Goal: Task Accomplishment & Management: Use online tool/utility

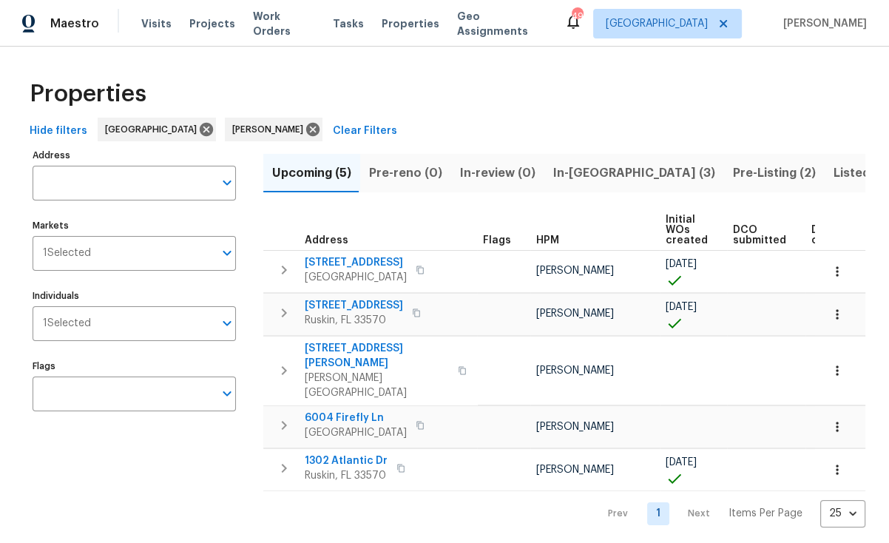
click at [572, 166] on span "In-reno (3)" at bounding box center [634, 173] width 162 height 21
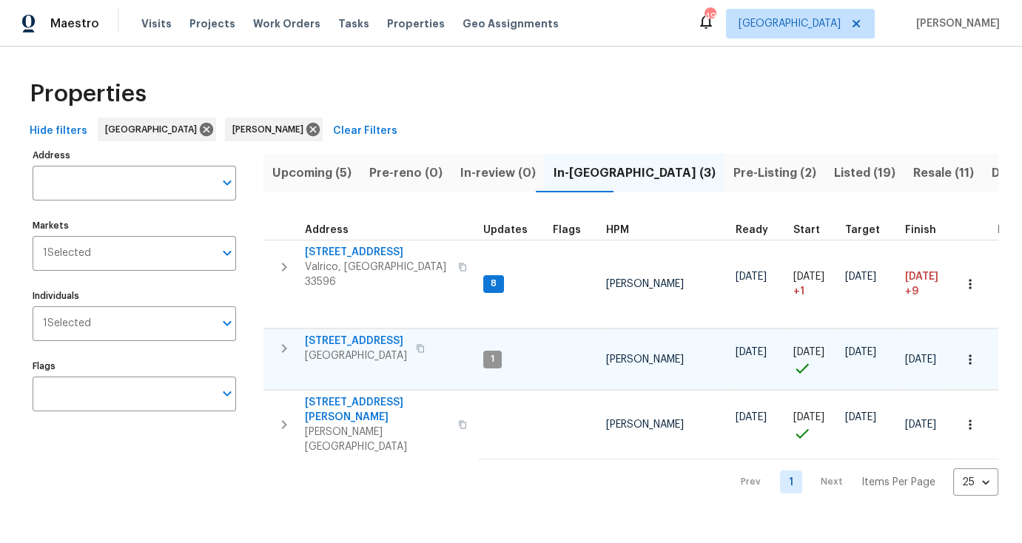
click at [387, 334] on span "[STREET_ADDRESS]" at bounding box center [356, 341] width 102 height 15
click at [345, 334] on span "[STREET_ADDRESS]" at bounding box center [356, 341] width 102 height 15
click at [135, 194] on input "Address" at bounding box center [123, 183] width 181 height 35
type input "1505 oak"
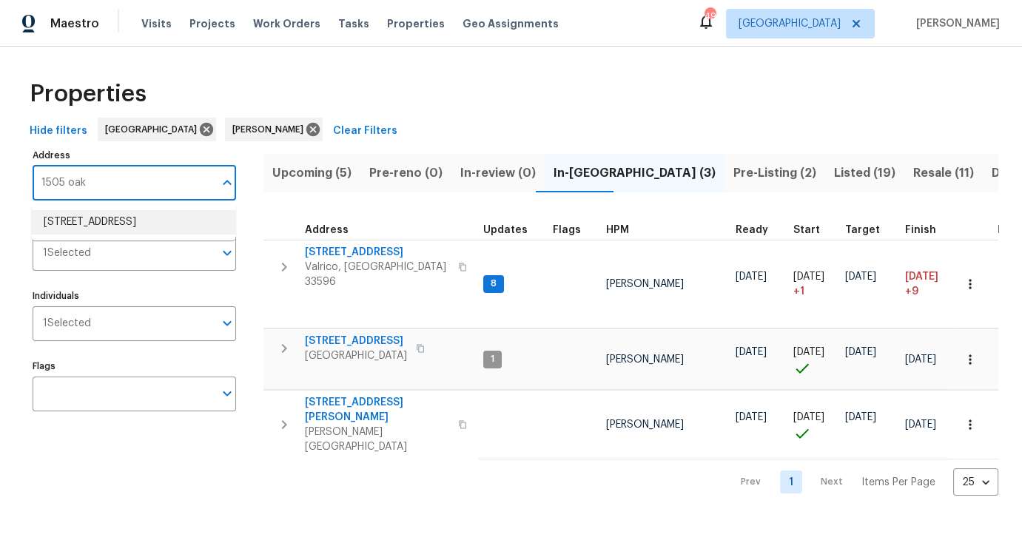
click at [158, 216] on li "1505 Oak Pond St Ruskin FL 33570" at bounding box center [133, 222] width 203 height 24
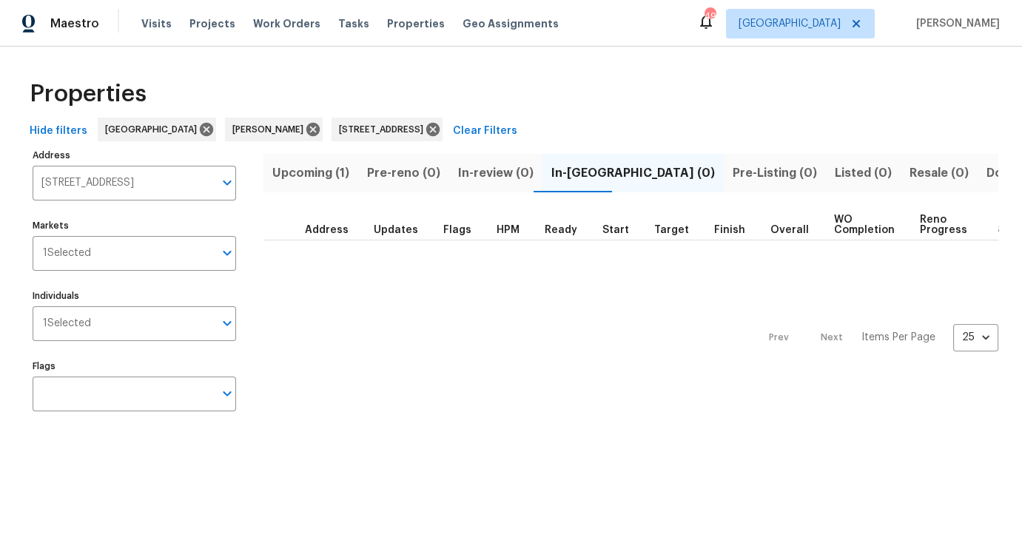
click at [320, 175] on span "Upcoming (1)" at bounding box center [310, 173] width 77 height 21
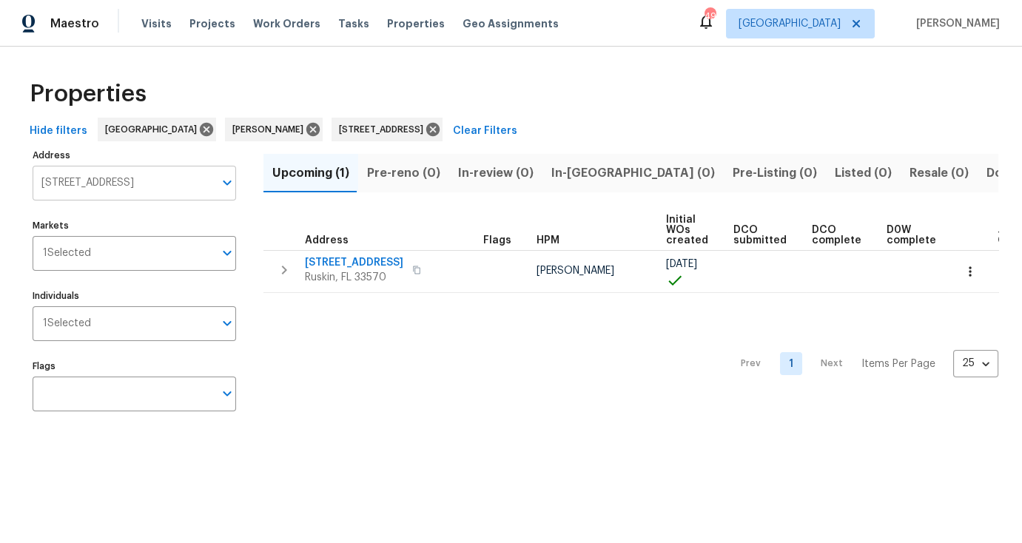
click at [230, 182] on icon "Open" at bounding box center [227, 183] width 18 height 18
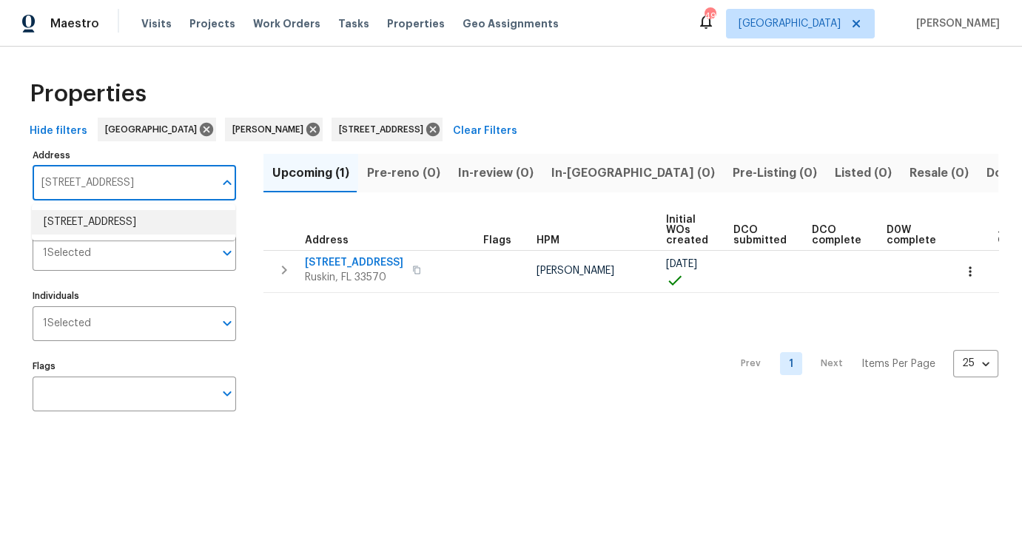
click at [223, 212] on li "1505 Oak Pond St Ruskin FL 33570" at bounding box center [133, 222] width 203 height 24
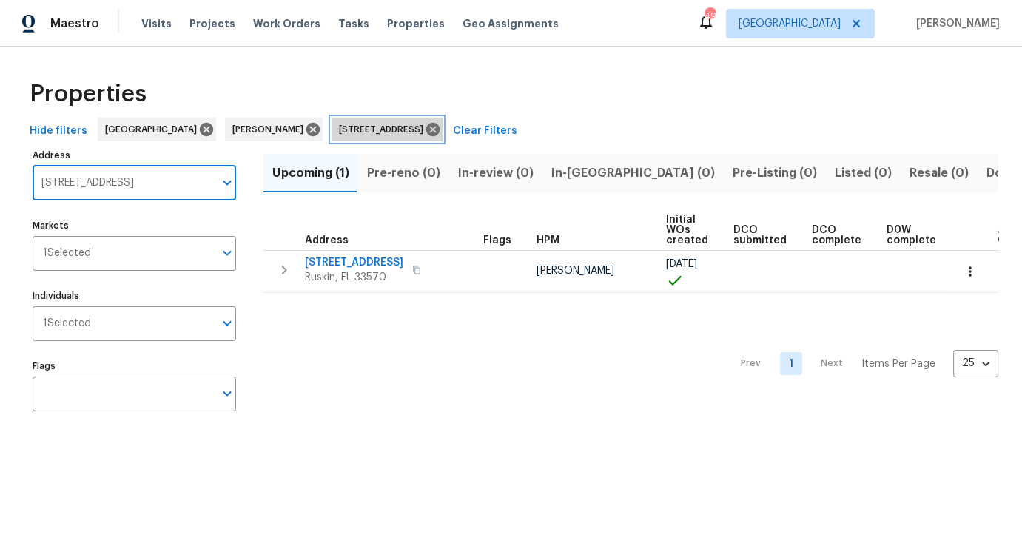
click at [426, 125] on icon at bounding box center [432, 129] width 13 height 13
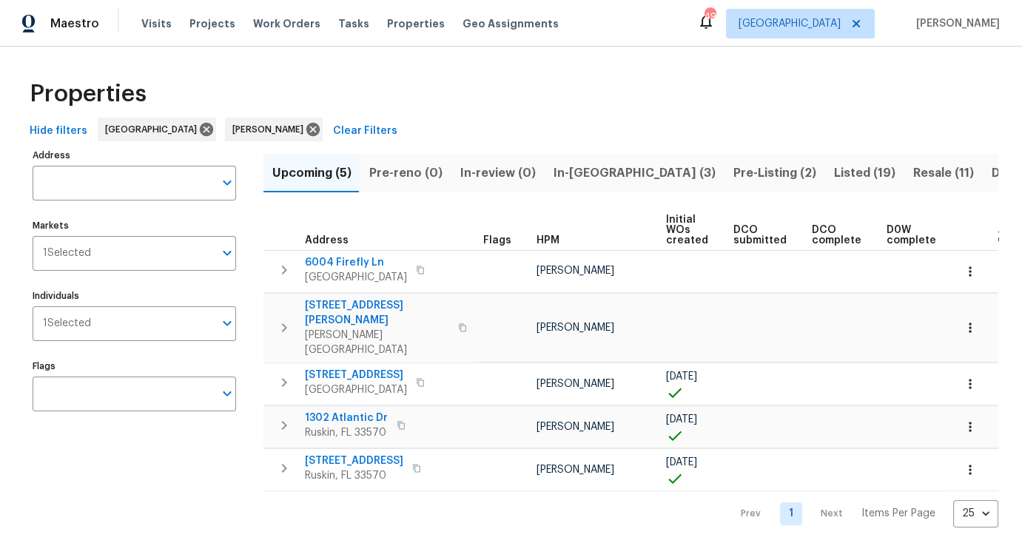
click at [320, 174] on span "Upcoming (5)" at bounding box center [311, 173] width 79 height 21
click at [573, 171] on span "In-reno (3)" at bounding box center [634, 173] width 162 height 21
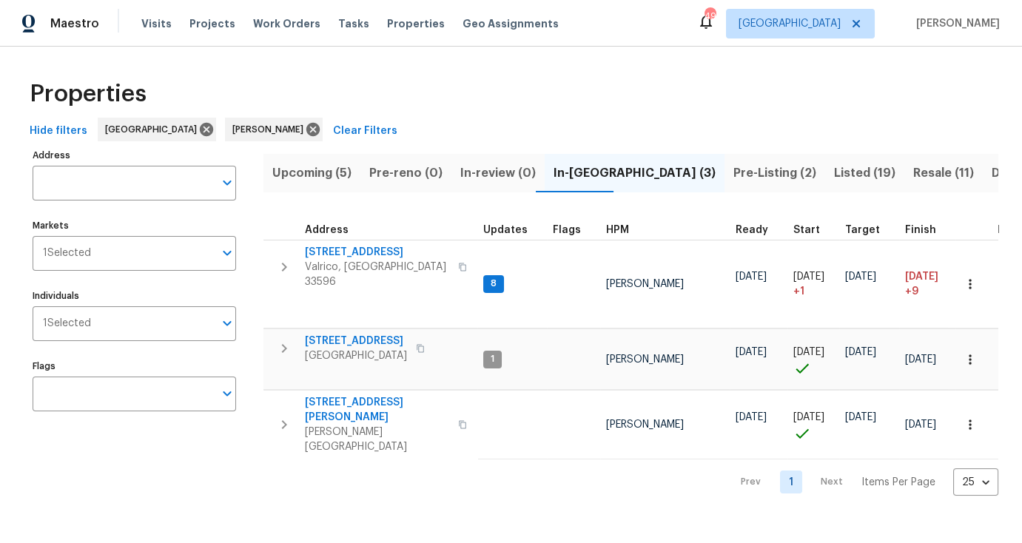
click at [486, 173] on span "In-review (0)" at bounding box center [497, 173] width 75 height 21
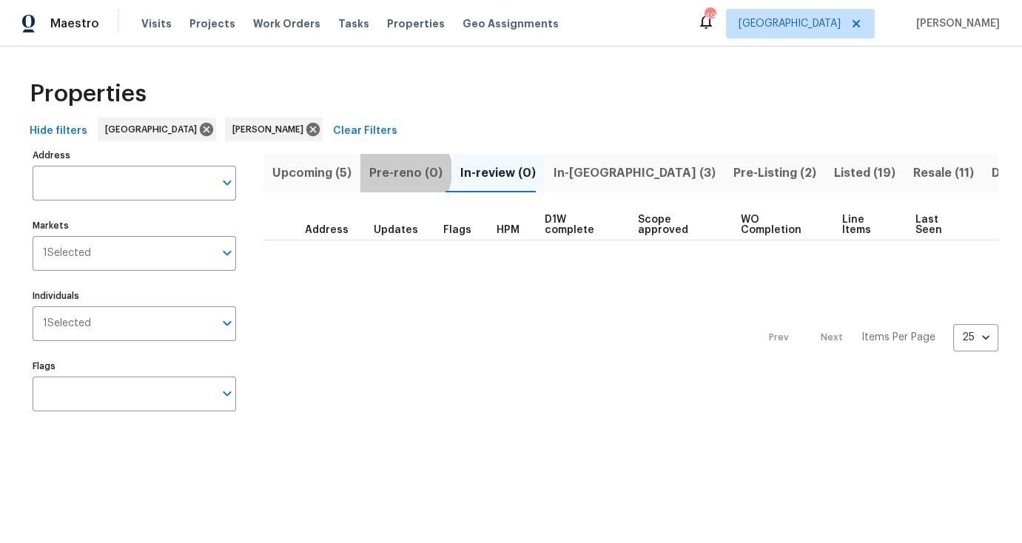
click at [398, 171] on span "Pre-reno (0)" at bounding box center [405, 173] width 73 height 21
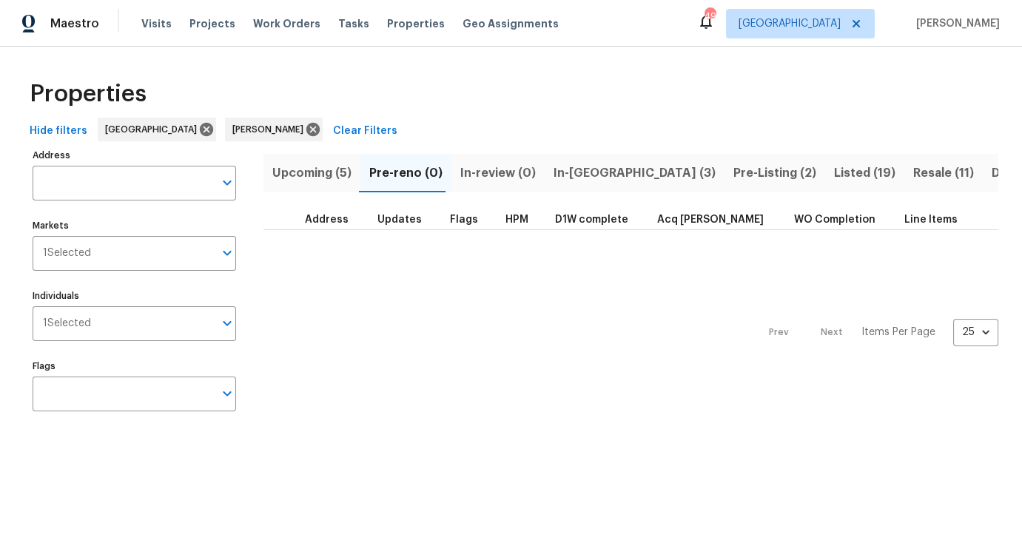
click at [567, 172] on span "In-reno (3)" at bounding box center [634, 173] width 162 height 21
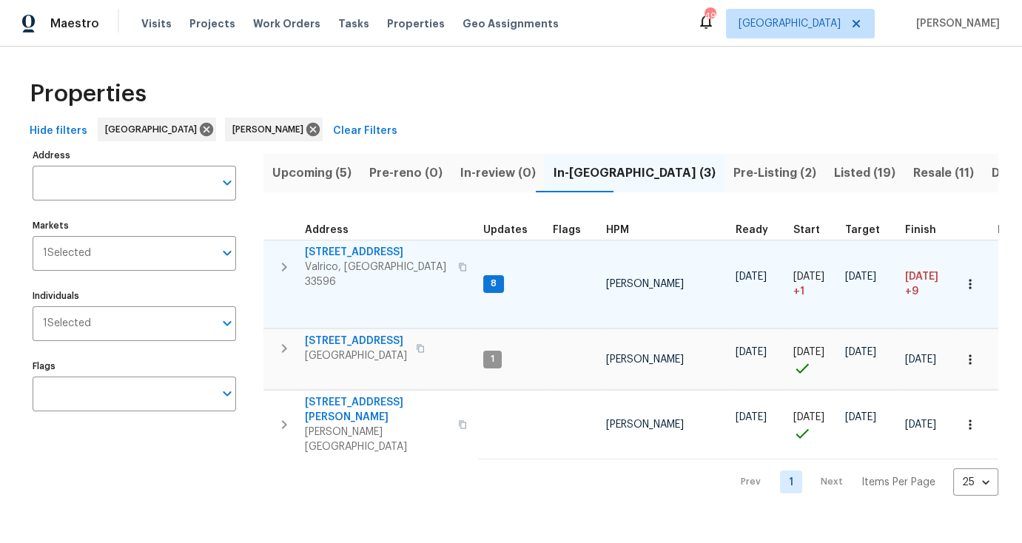
click at [386, 252] on span "2715 Golf Heights Cir" at bounding box center [377, 252] width 144 height 15
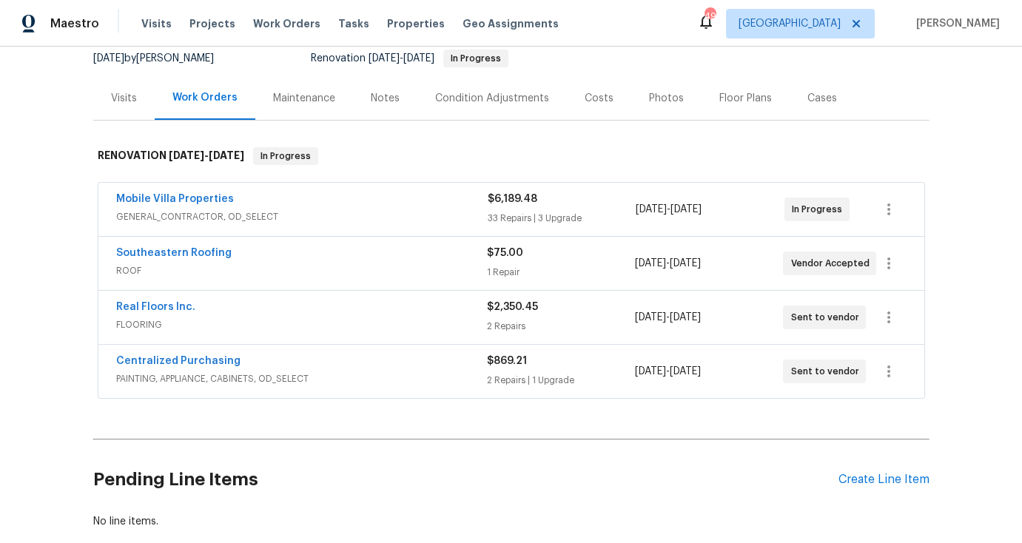
scroll to position [141, 0]
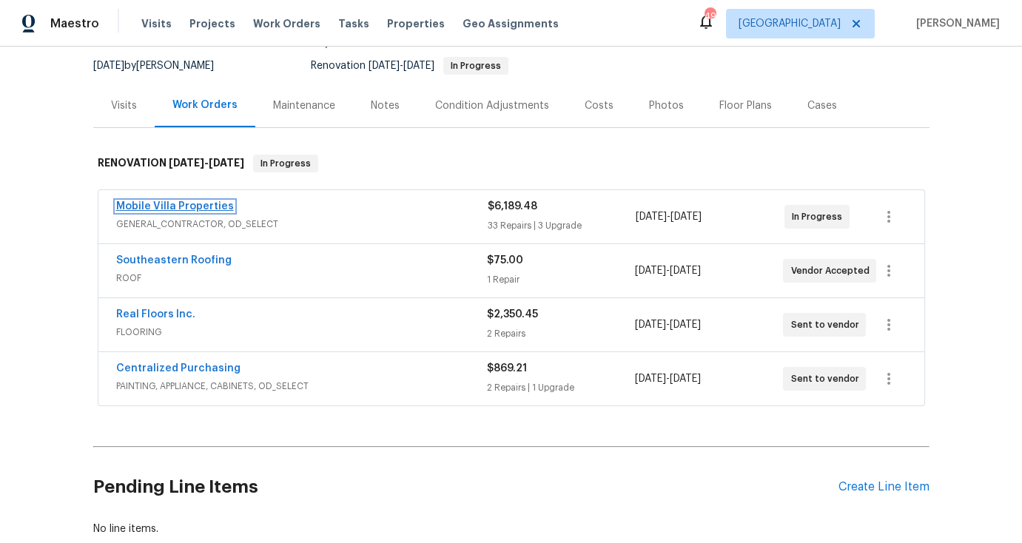
click at [207, 206] on link "Mobile Villa Properties" at bounding box center [175, 206] width 118 height 10
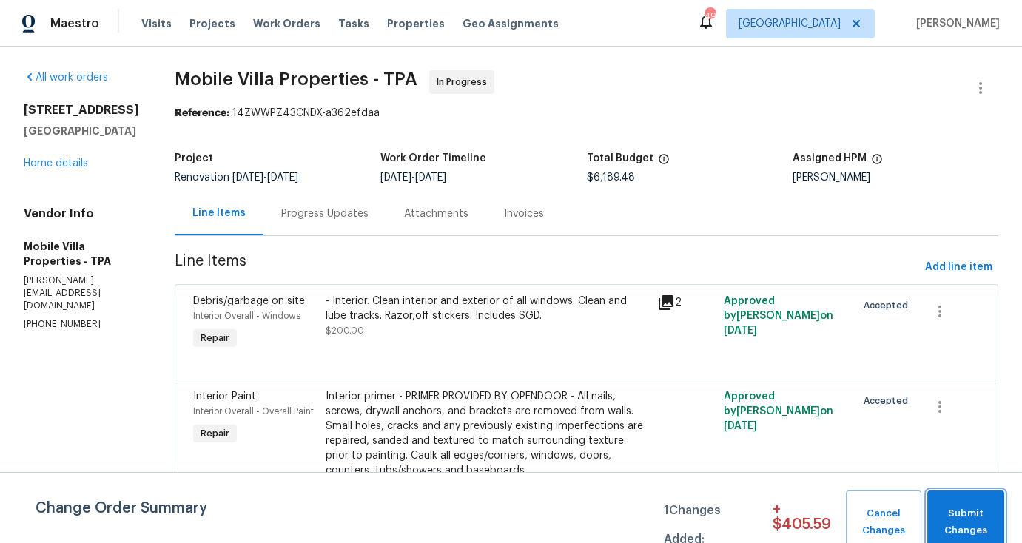
click at [969, 511] on span "Submit Changes" at bounding box center [965, 522] width 62 height 34
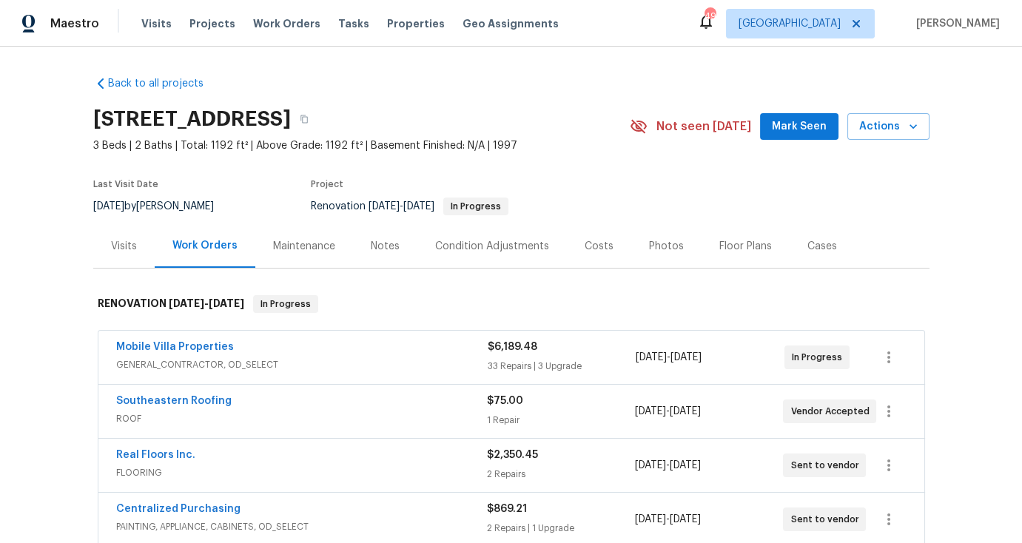
click at [482, 244] on div "Condition Adjustments" at bounding box center [492, 246] width 114 height 15
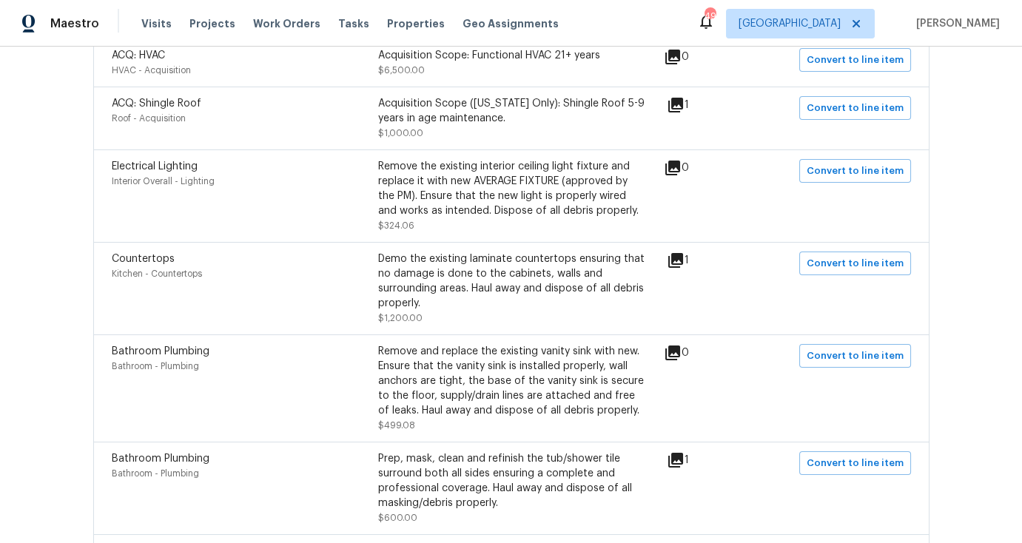
scroll to position [402, 0]
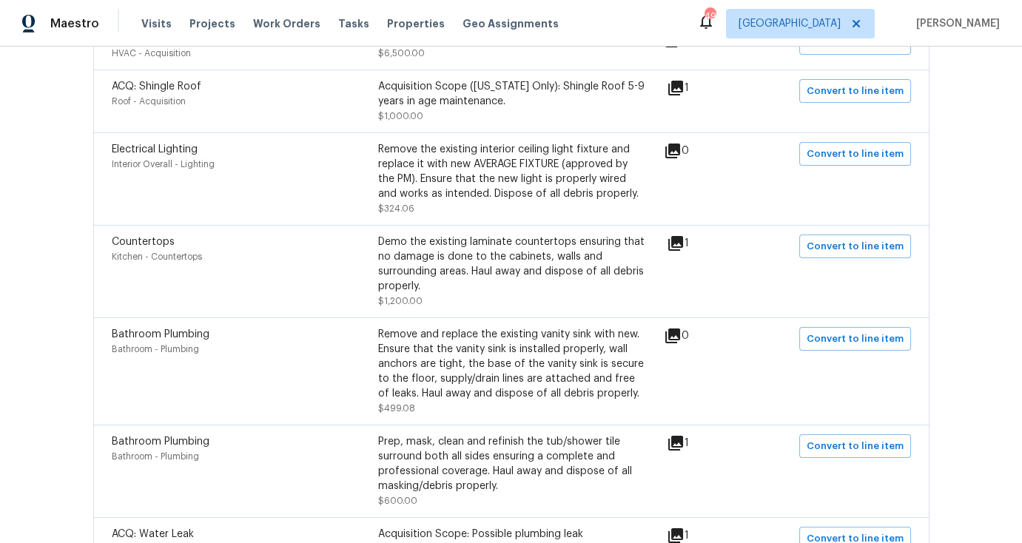
click at [679, 244] on icon at bounding box center [675, 243] width 15 height 15
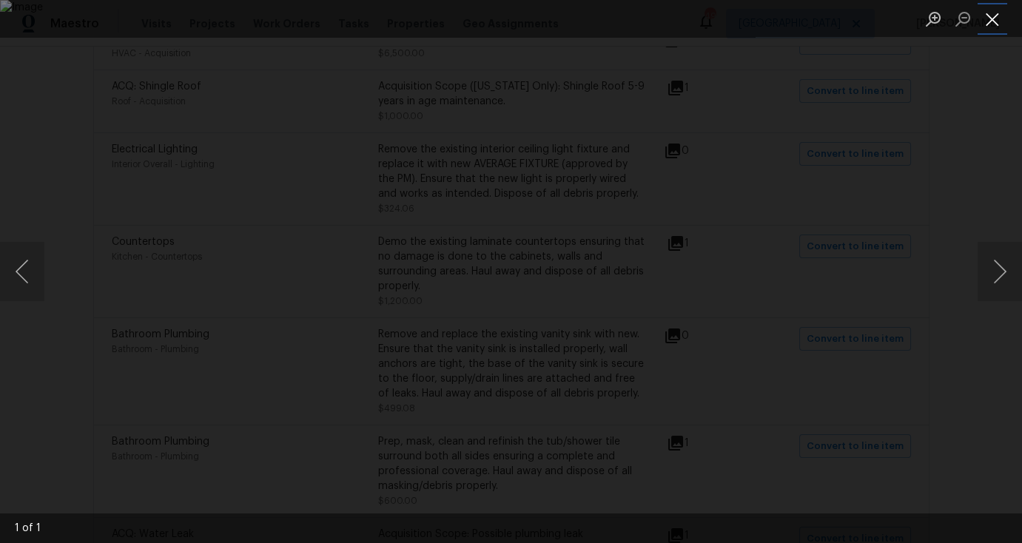
click at [996, 15] on button "Close lightbox" at bounding box center [992, 19] width 30 height 26
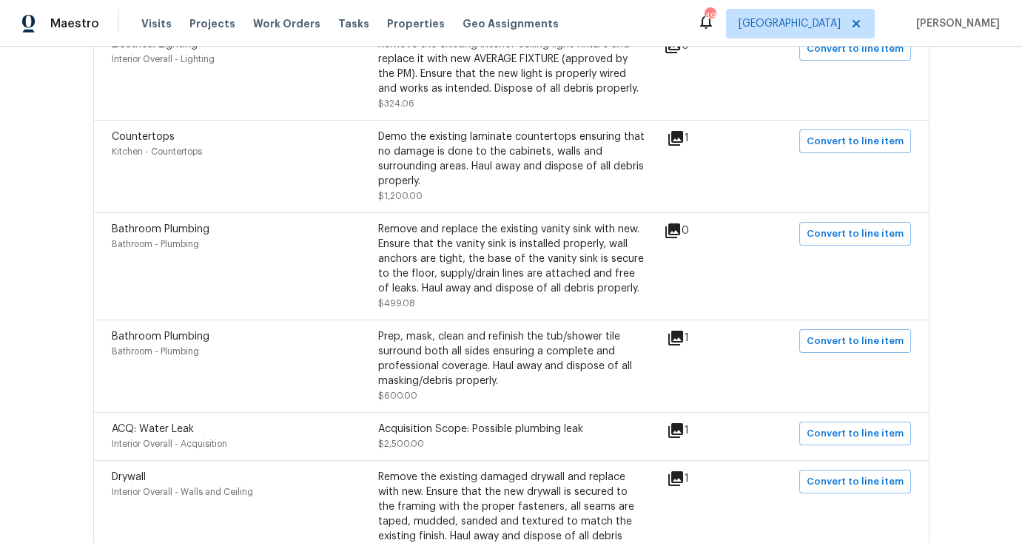
scroll to position [479, 0]
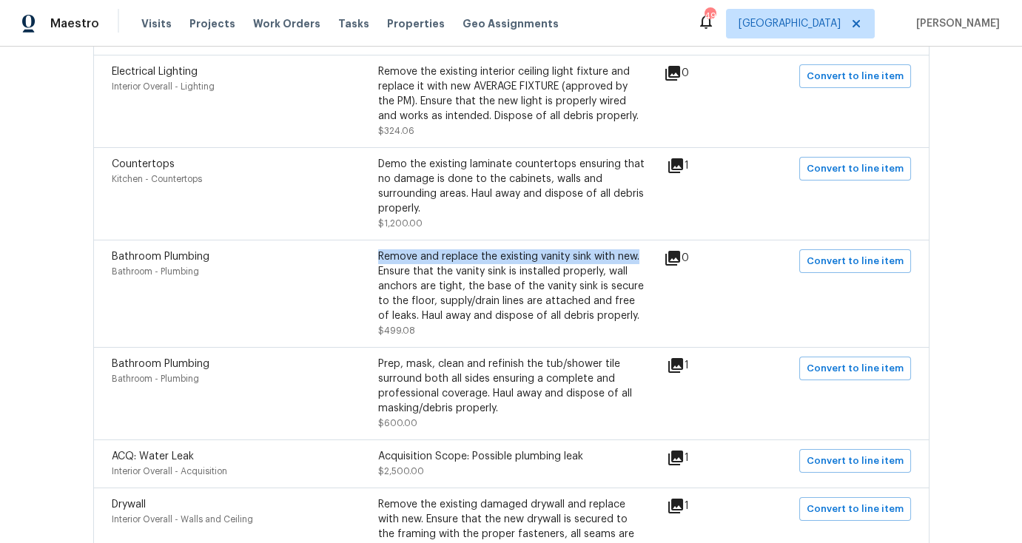
drag, startPoint x: 374, startPoint y: 260, endPoint x: 632, endPoint y: 262, distance: 257.5
click at [632, 262] on div "Remove and replace the existing vanity sink with new. Ensure that the vanity si…" at bounding box center [511, 286] width 266 height 74
copy div "Remove and replace the existing vanity sink with new."
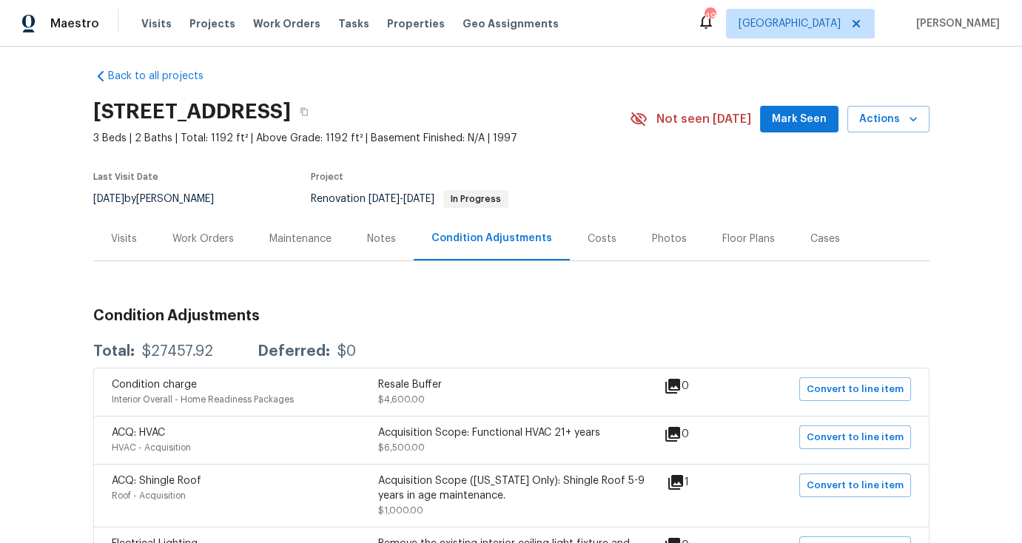
scroll to position [0, 0]
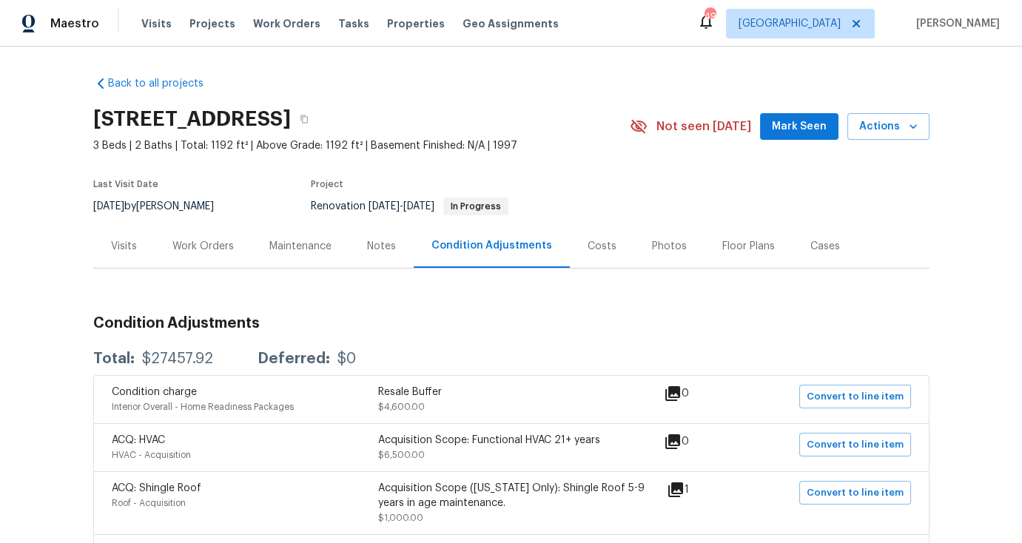
click at [222, 251] on div "Work Orders" at bounding box center [202, 246] width 61 height 15
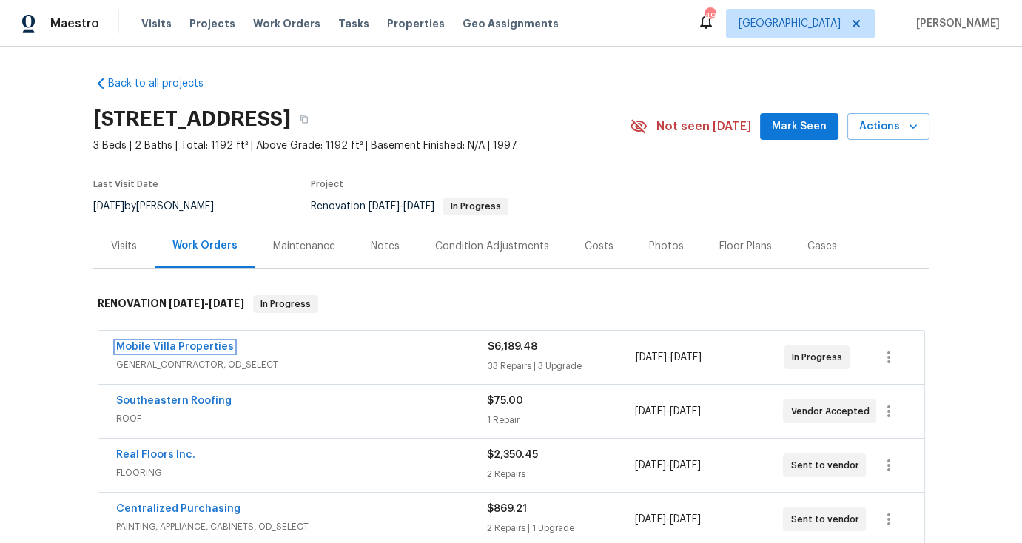
click at [209, 348] on link "Mobile Villa Properties" at bounding box center [175, 347] width 118 height 10
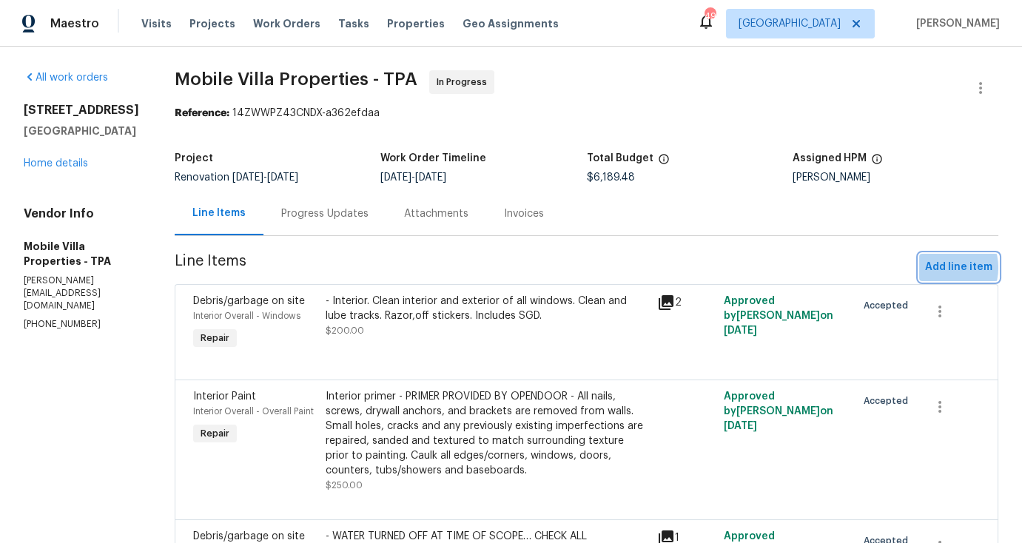
click at [929, 268] on span "Add line item" at bounding box center [958, 267] width 67 height 18
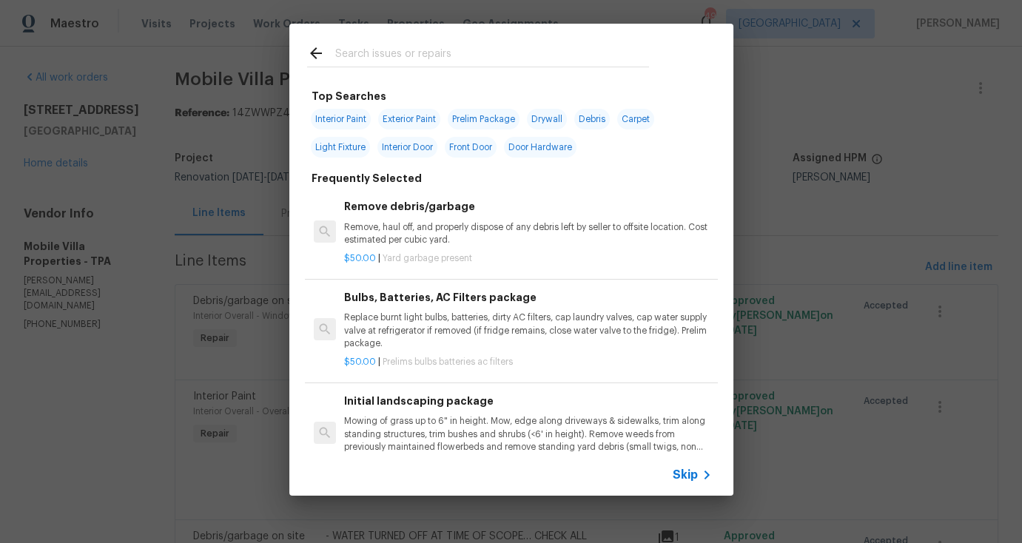
click at [415, 226] on p "Remove, haul off, and properly dispose of any debris left by seller to offsite …" at bounding box center [527, 233] width 367 height 25
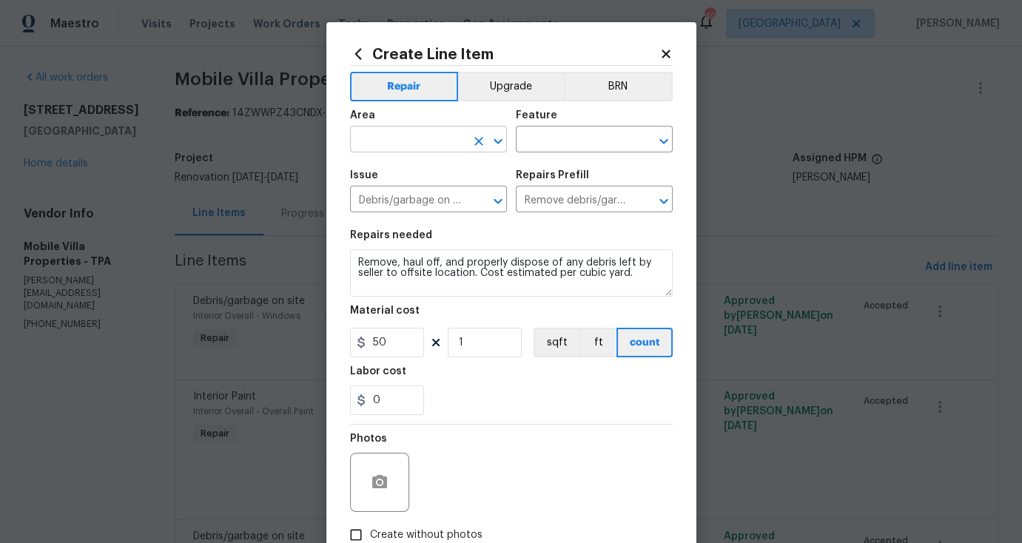
click at [388, 141] on input "text" at bounding box center [407, 140] width 115 height 23
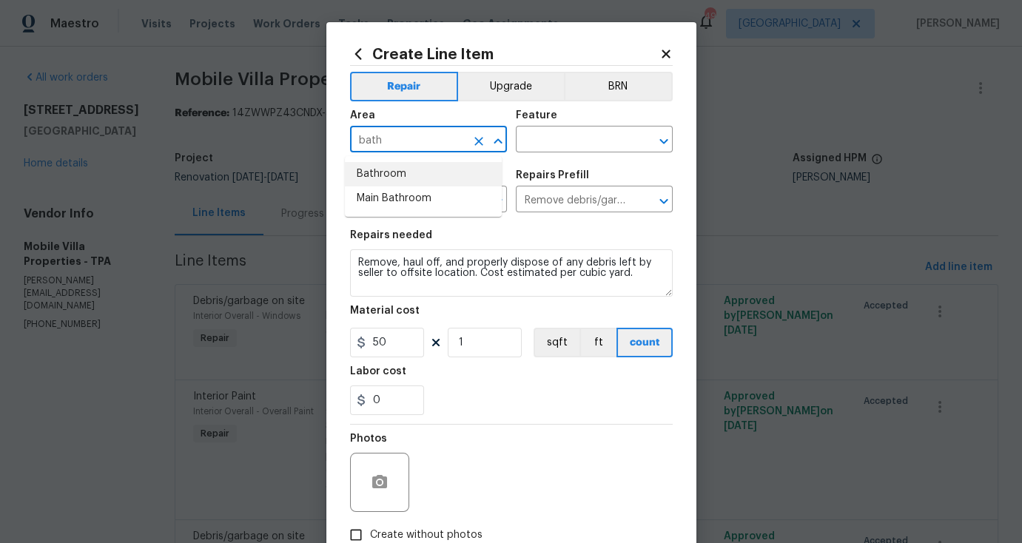
click at [366, 181] on li "Bathroom" at bounding box center [423, 174] width 157 height 24
type input "Bathroom"
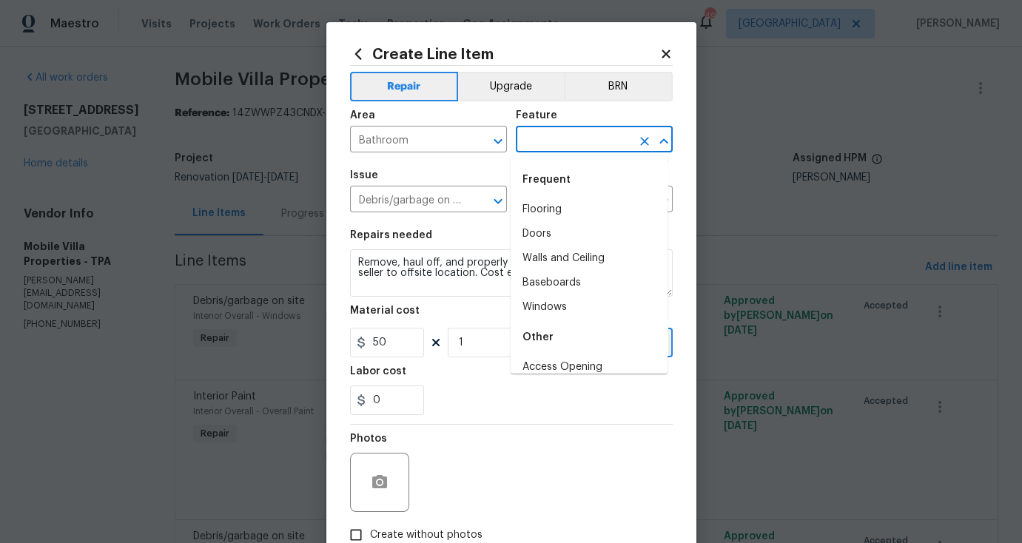
click at [533, 136] on input "text" at bounding box center [573, 140] width 115 height 23
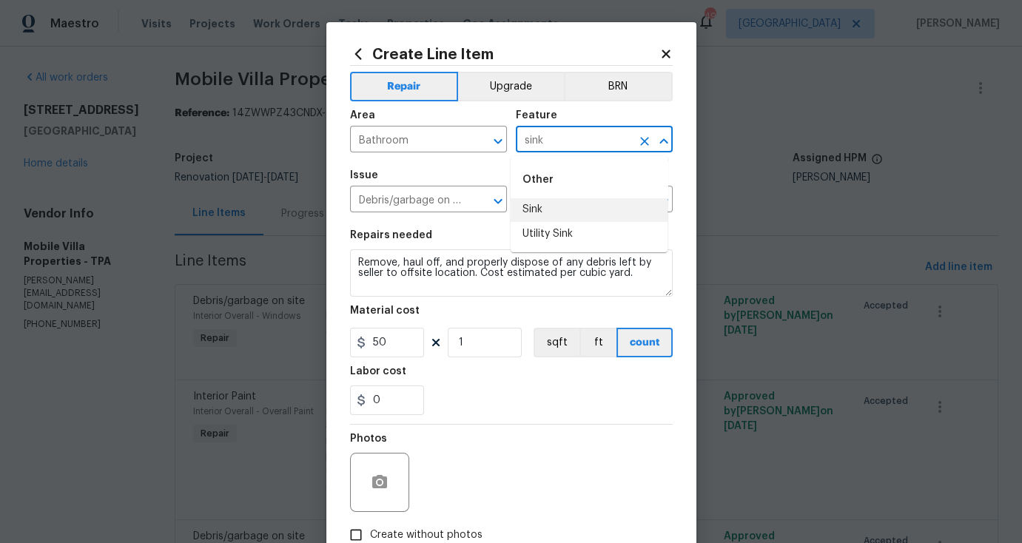
click at [536, 208] on li "Sink" at bounding box center [589, 210] width 157 height 24
type input "Sink"
click at [428, 206] on input "Debris/garbage on site" at bounding box center [407, 200] width 115 height 23
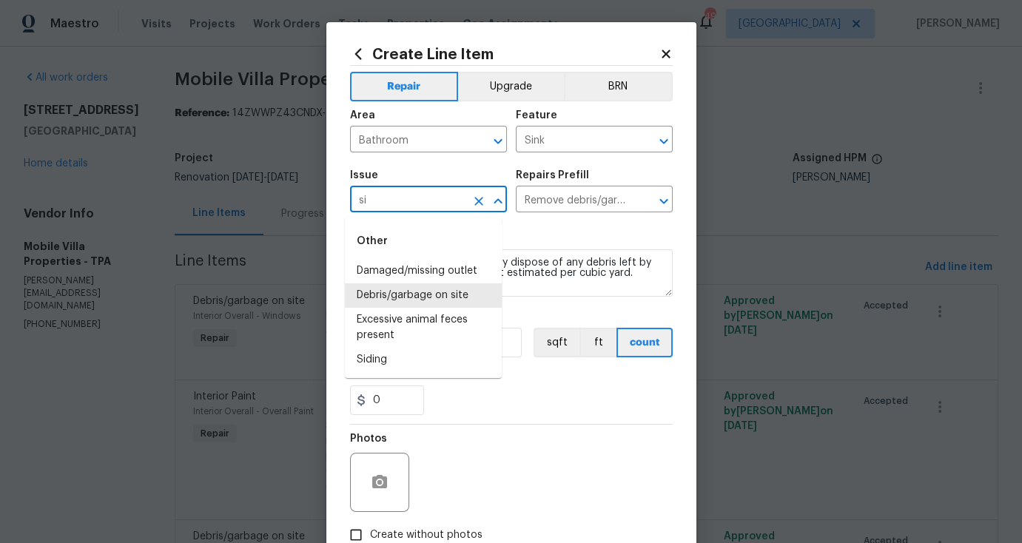
type input "s"
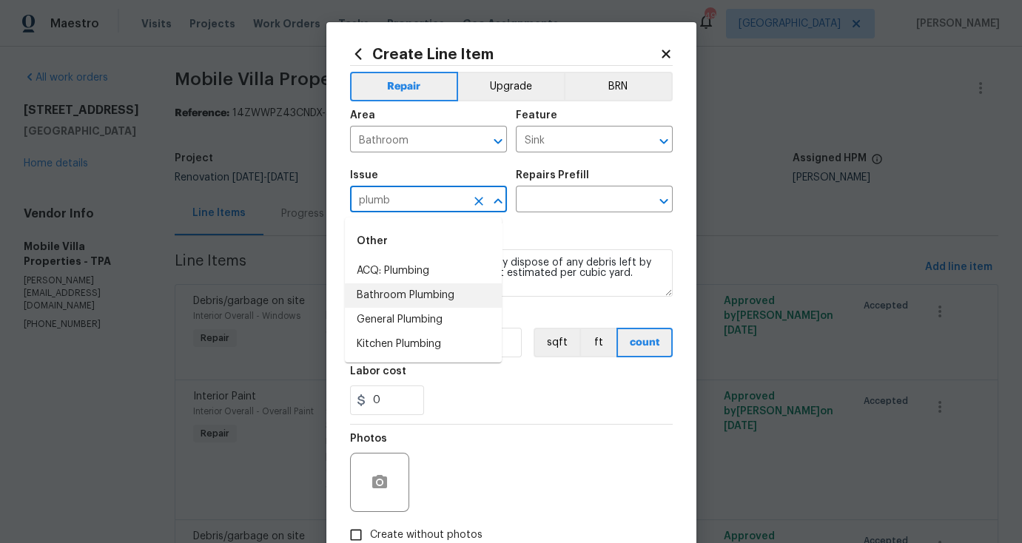
click at [439, 300] on li "Bathroom Plumbing" at bounding box center [423, 295] width 157 height 24
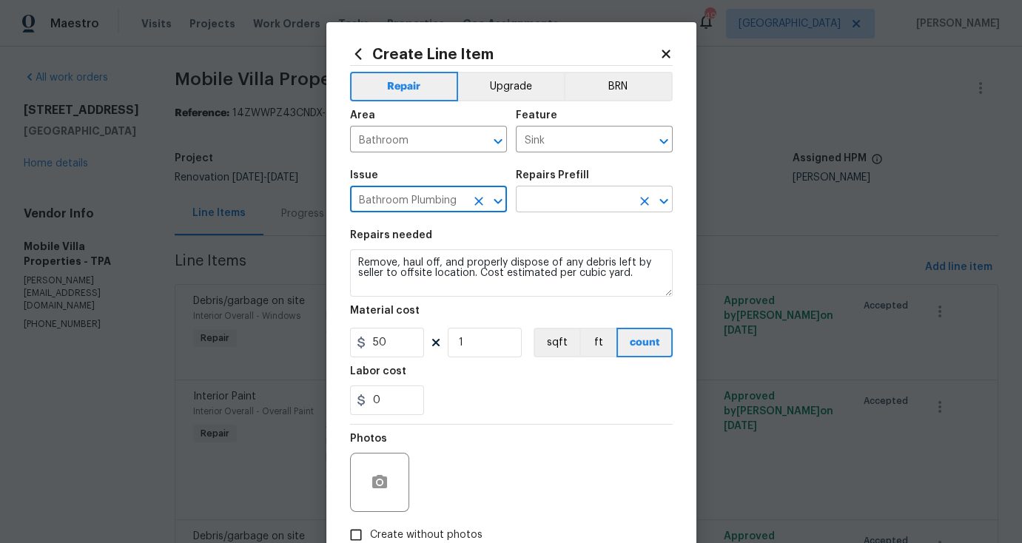
type input "Bathroom Plumbing"
click at [556, 198] on input "text" at bounding box center [573, 200] width 115 height 23
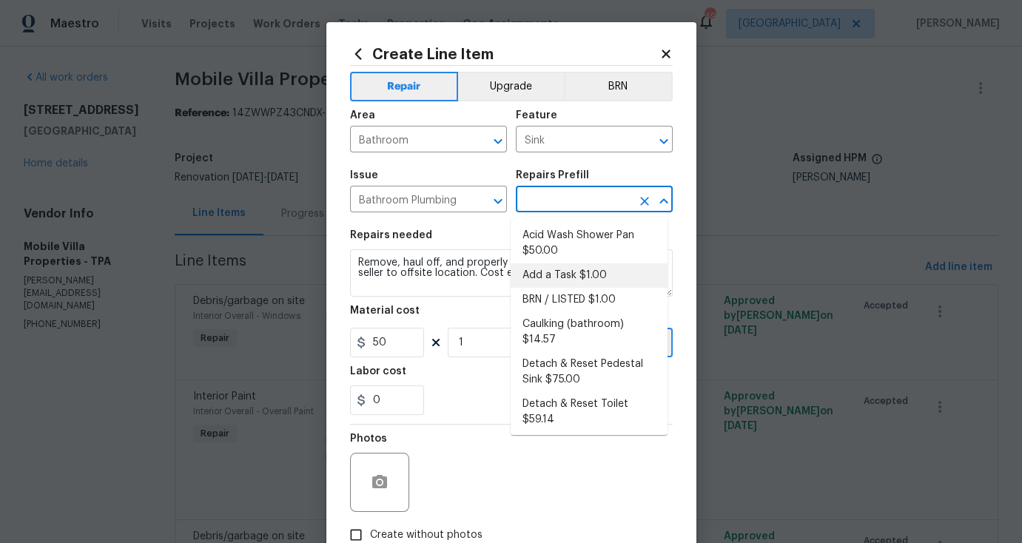
click at [581, 270] on li "Add a Task $1.00" at bounding box center [589, 275] width 157 height 24
type input "Plumbing"
type input "Add a Task $1.00"
type textarea "HPM to detail"
type input "1"
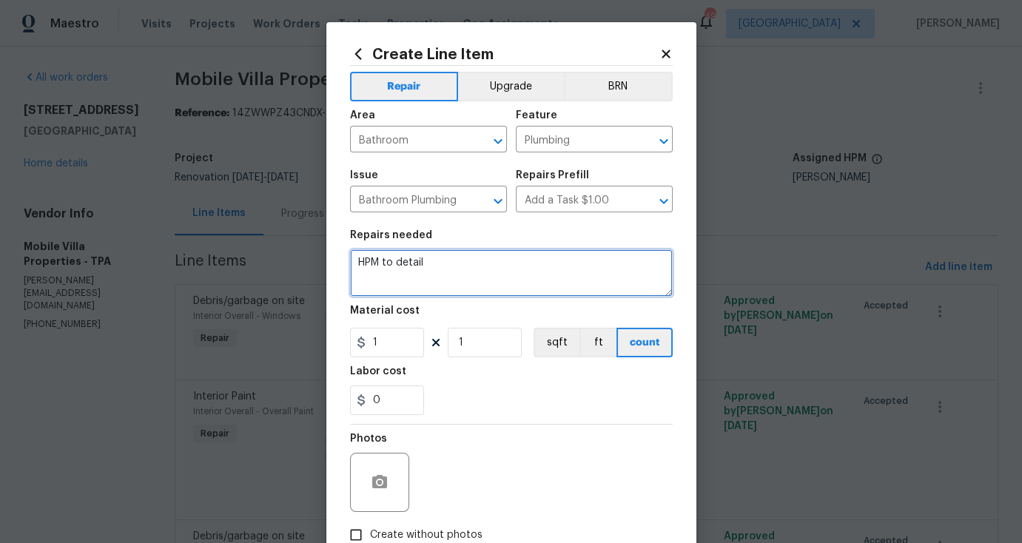
click at [508, 279] on textarea "HPM to detail" at bounding box center [511, 272] width 323 height 47
paste textarea "Remove and replace the existing vanity sink with new."
type textarea "Guest Bath. Remove and replace the existing vanity sink with new."
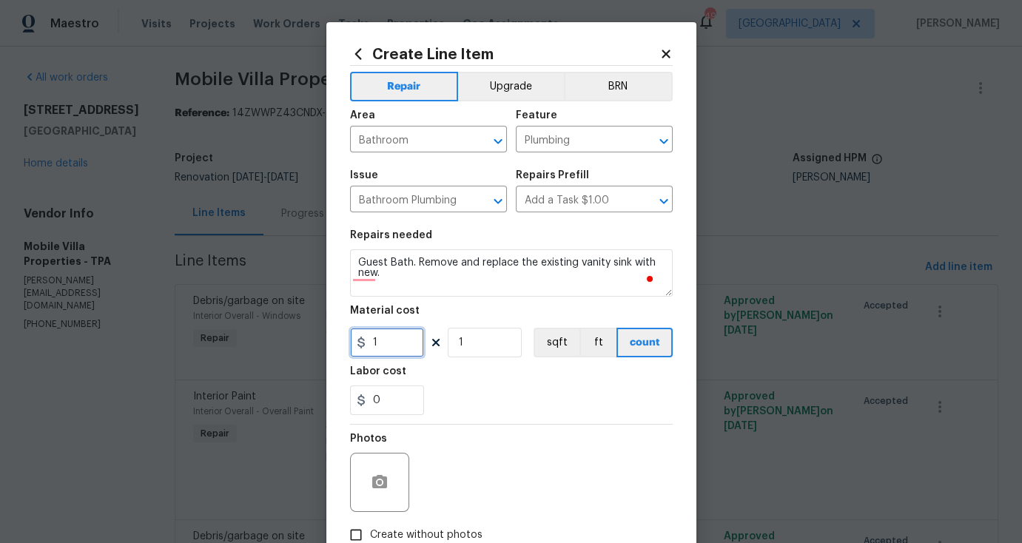
drag, startPoint x: 383, startPoint y: 351, endPoint x: 340, endPoint y: 348, distance: 43.0
click at [340, 348] on div "Create Line Item Repair Upgrade BRN Area Bathroom ​ Feature Plumbing ​ Issue Ba…" at bounding box center [511, 318] width 370 height 593
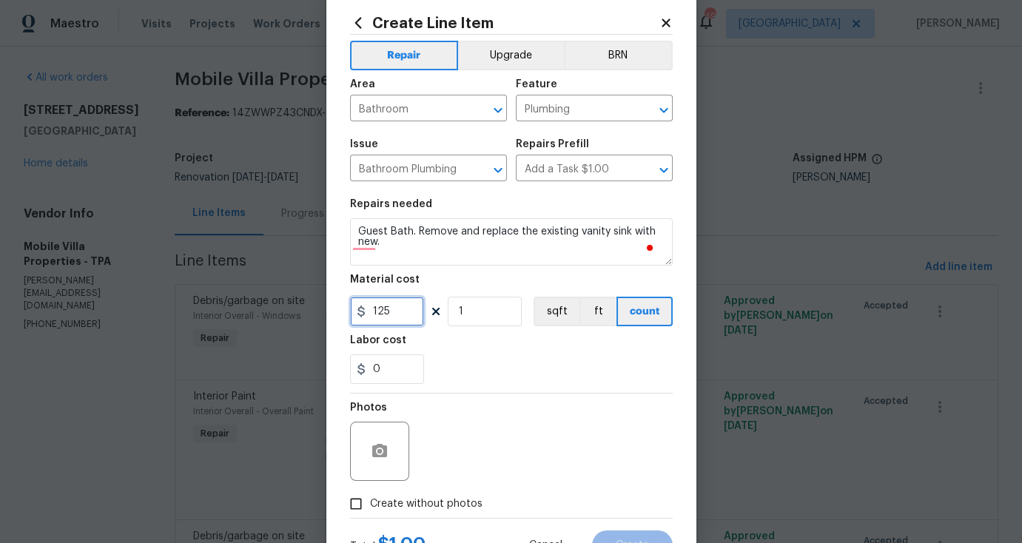
scroll to position [37, 0]
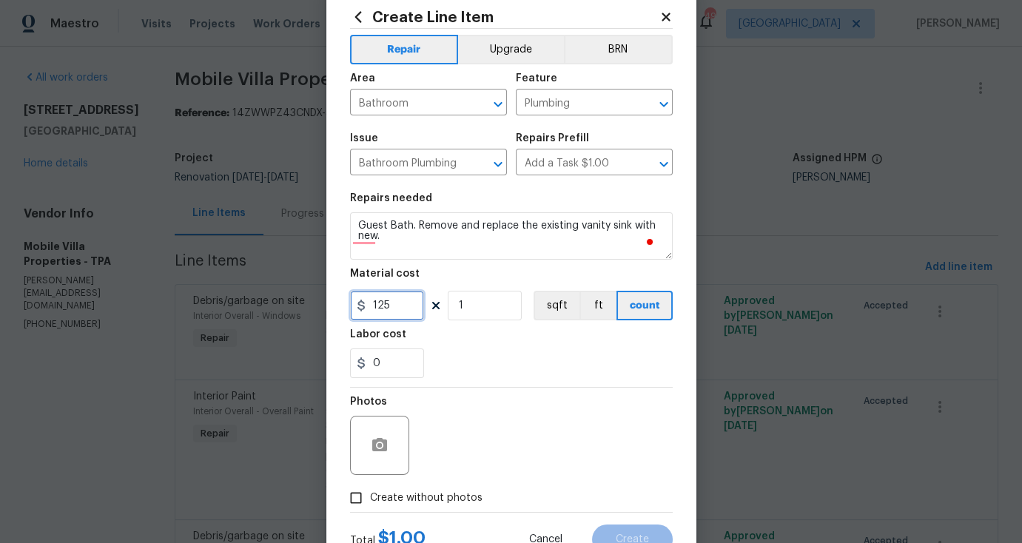
drag, startPoint x: 391, startPoint y: 306, endPoint x: 374, endPoint y: 307, distance: 17.0
click at [374, 307] on input "125" at bounding box center [387, 306] width 74 height 30
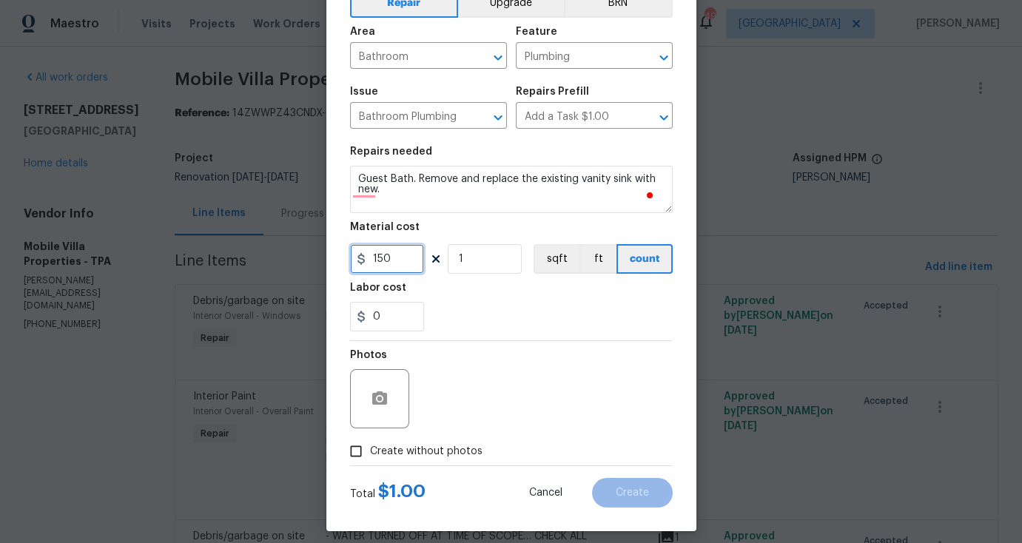
scroll to position [95, 0]
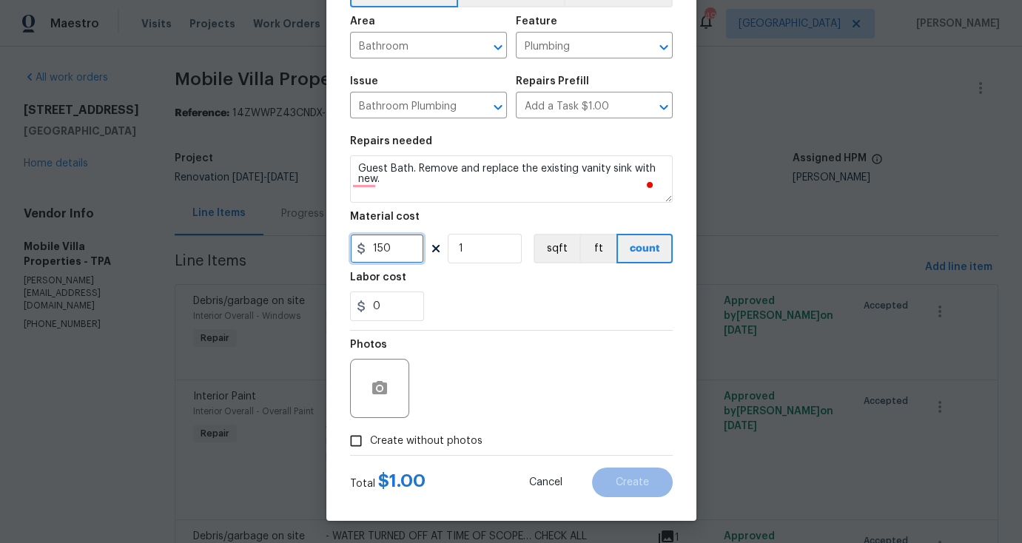
type input "150"
click at [409, 435] on span "Create without photos" at bounding box center [426, 442] width 112 height 16
click at [370, 435] on input "Create without photos" at bounding box center [356, 441] width 28 height 28
checkbox input "true"
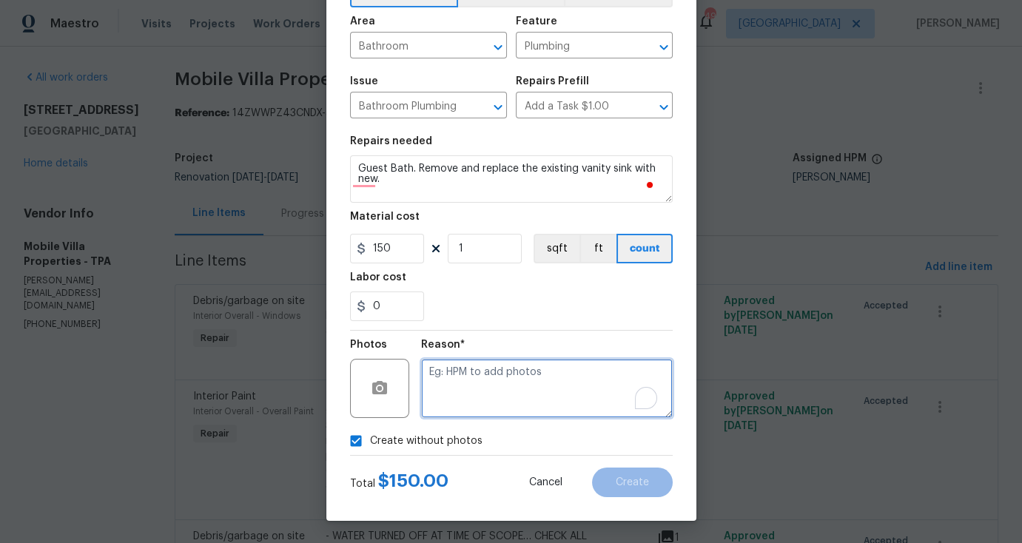
click at [509, 398] on textarea "To enrich screen reader interactions, please activate Accessibility in Grammarl…" at bounding box center [547, 388] width 252 height 59
type textarea "n"
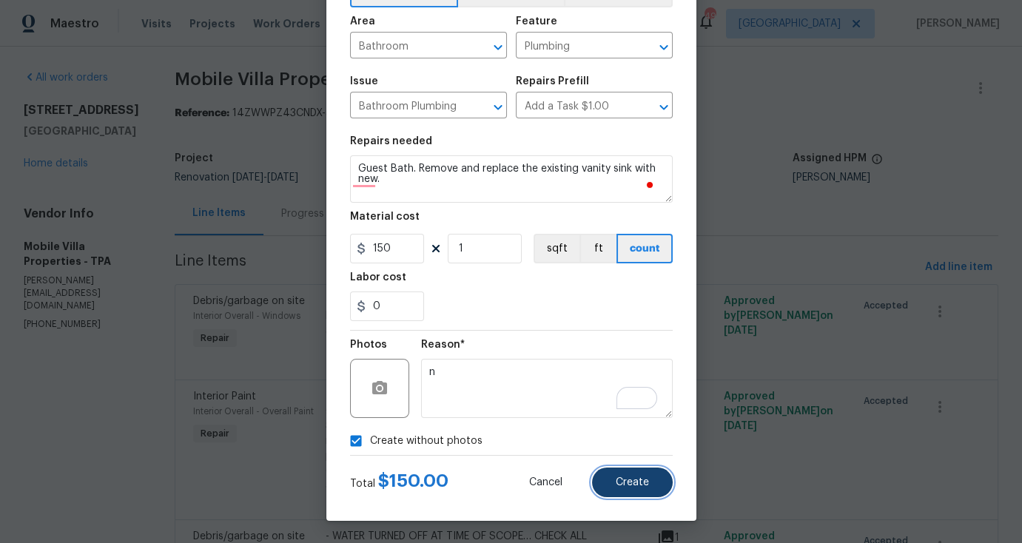
click at [621, 490] on button "Create" at bounding box center [632, 483] width 81 height 30
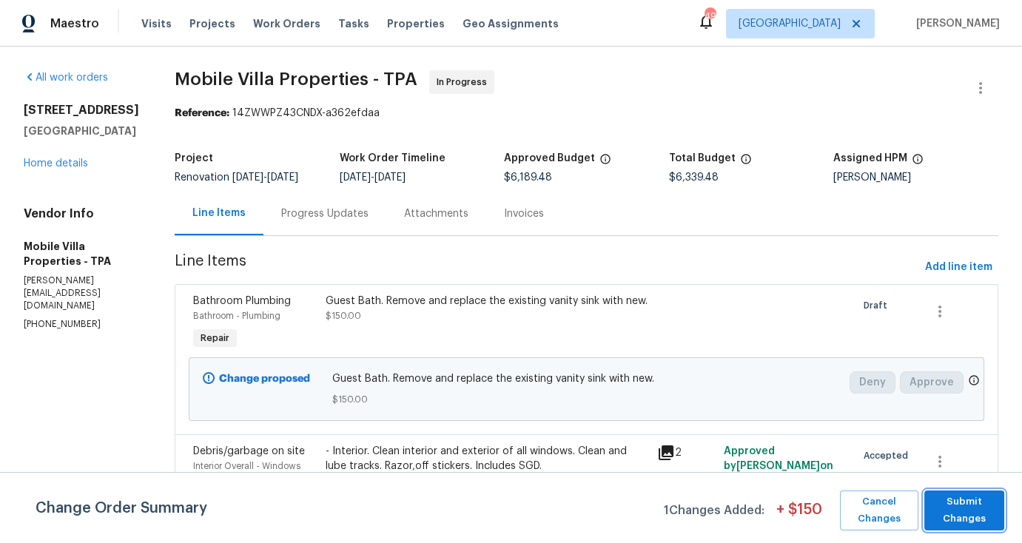
click at [986, 513] on span "Submit Changes" at bounding box center [964, 510] width 65 height 34
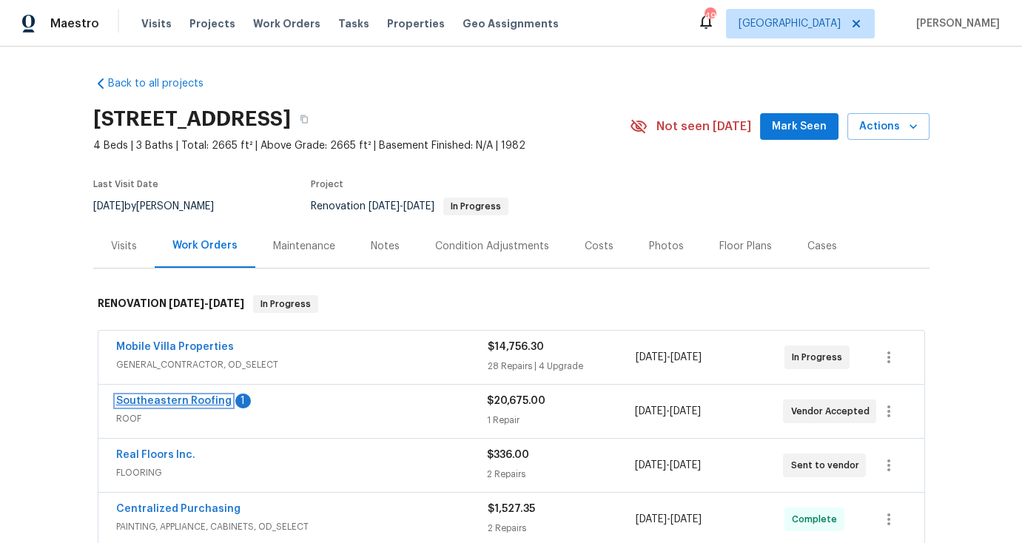
click at [181, 403] on link "Southeastern Roofing" at bounding box center [173, 401] width 115 height 10
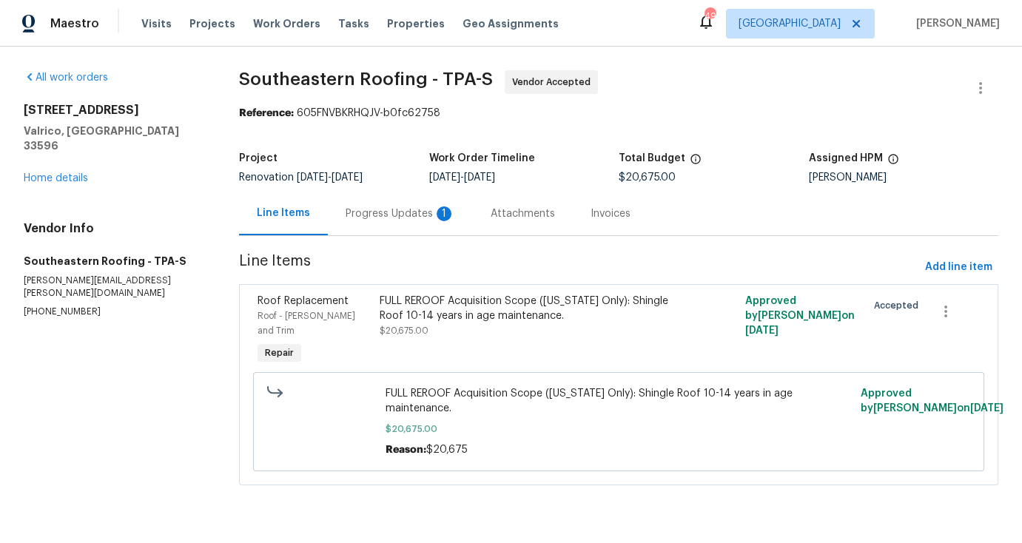
click at [405, 212] on div "Progress Updates 1" at bounding box center [401, 213] width 110 height 15
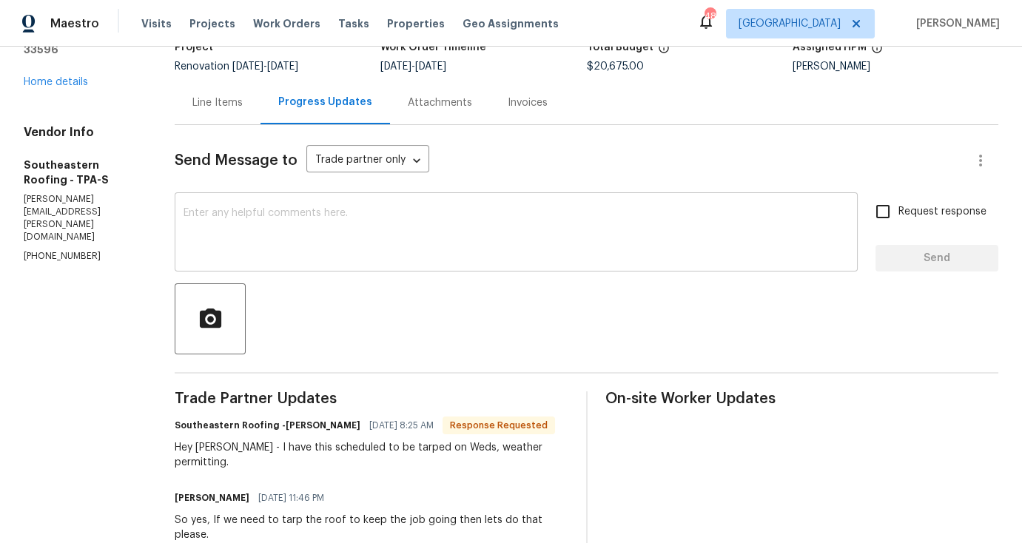
scroll to position [119, 0]
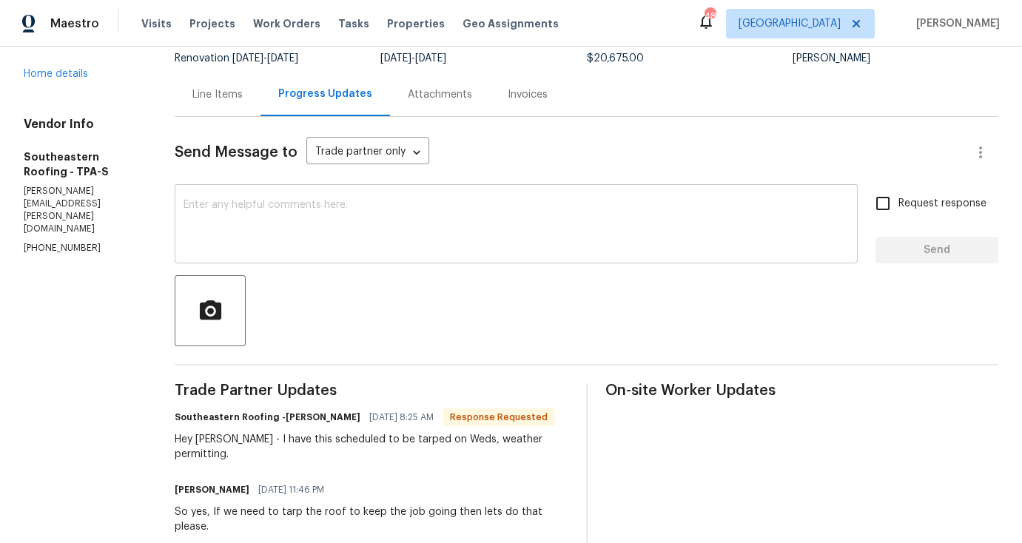
click at [303, 225] on textarea at bounding box center [515, 226] width 665 height 52
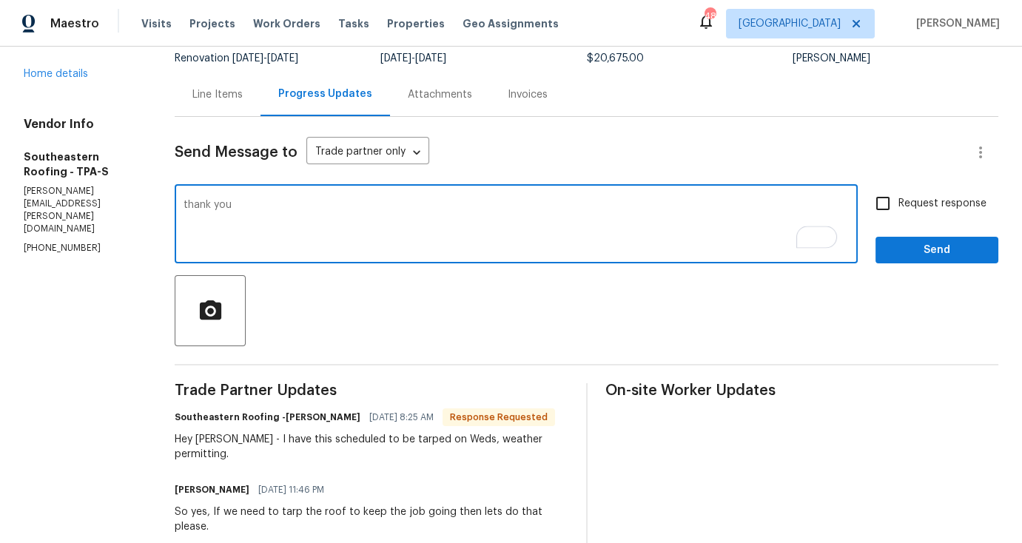
type textarea "thank you"
click at [919, 247] on span "Send" at bounding box center [936, 250] width 99 height 18
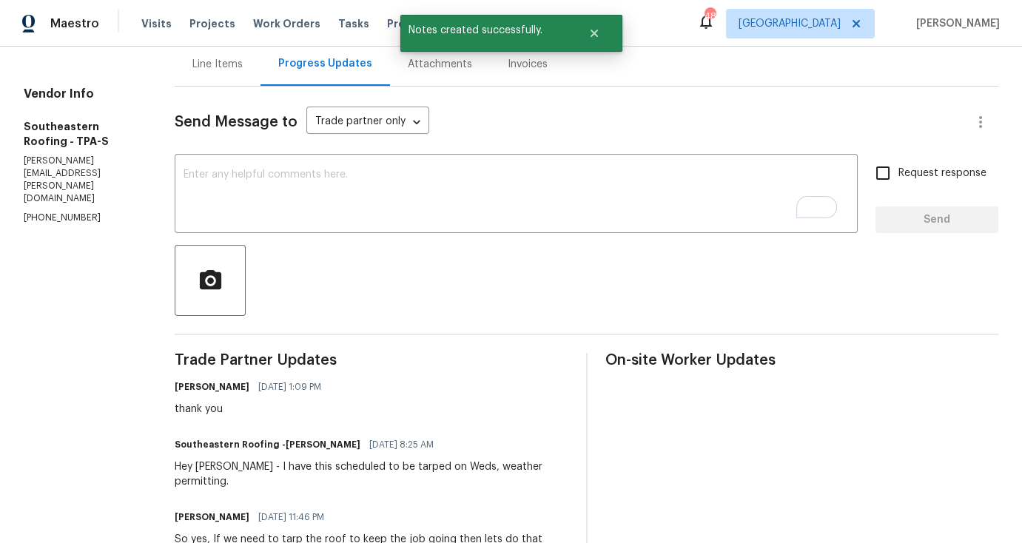
scroll to position [273, 0]
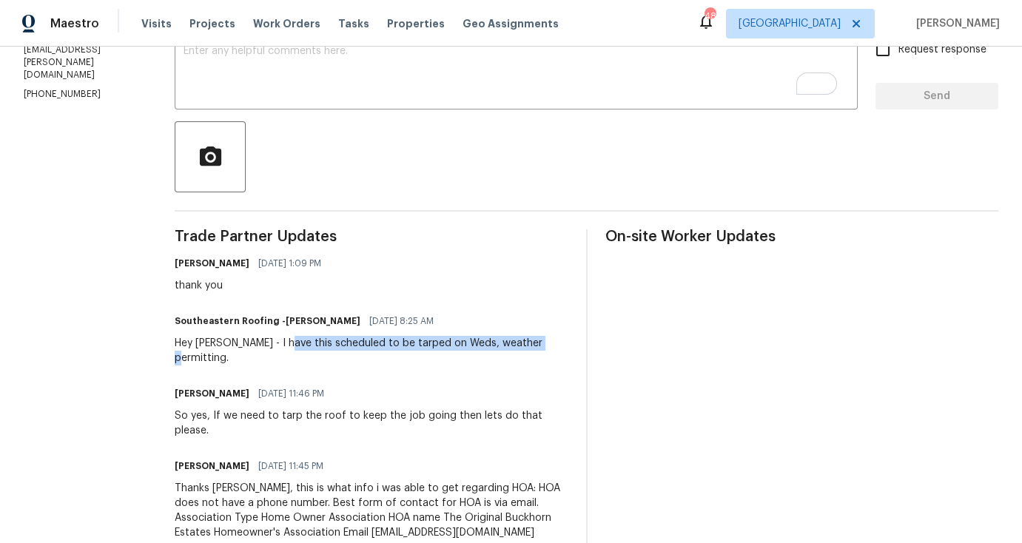
drag, startPoint x: 280, startPoint y: 342, endPoint x: 534, endPoint y: 349, distance: 254.6
click at [534, 349] on div "Hey Paul - I have this scheduled to be tarped on Weds, weather permitting." at bounding box center [372, 351] width 394 height 30
copy div "scheduled to be tarped on Weds, weather permitting"
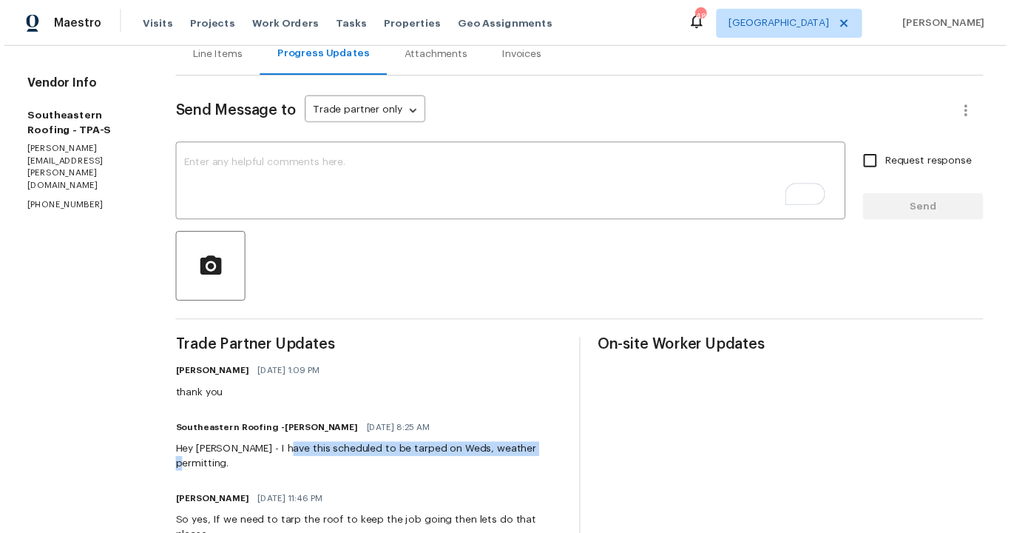
scroll to position [0, 0]
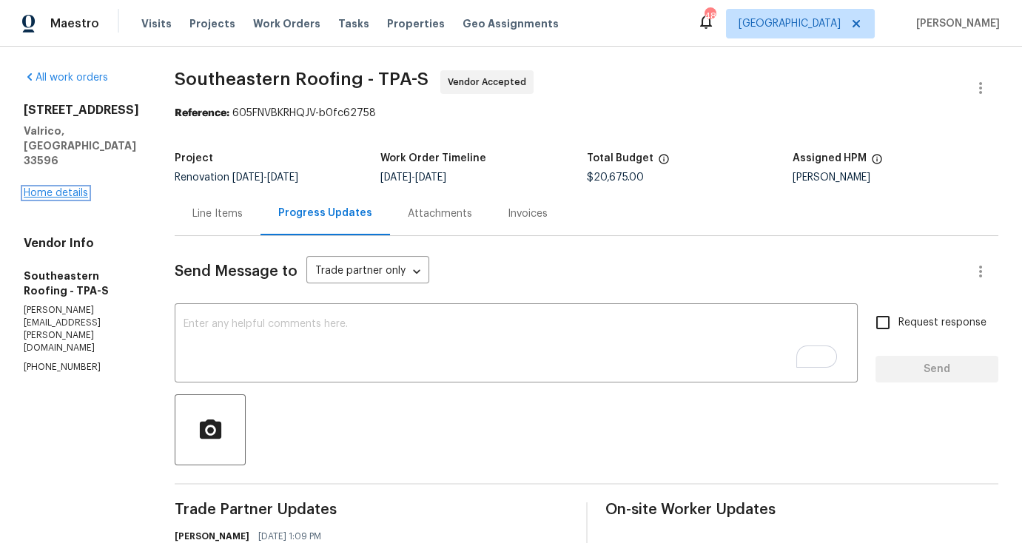
click at [73, 188] on link "Home details" at bounding box center [56, 193] width 64 height 10
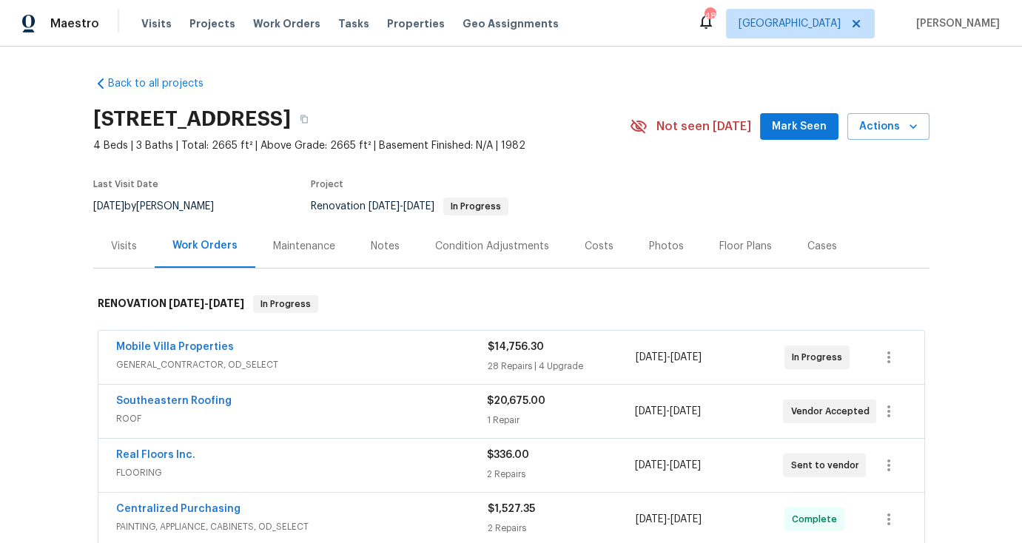
click at [380, 245] on div "Notes" at bounding box center [385, 246] width 29 height 15
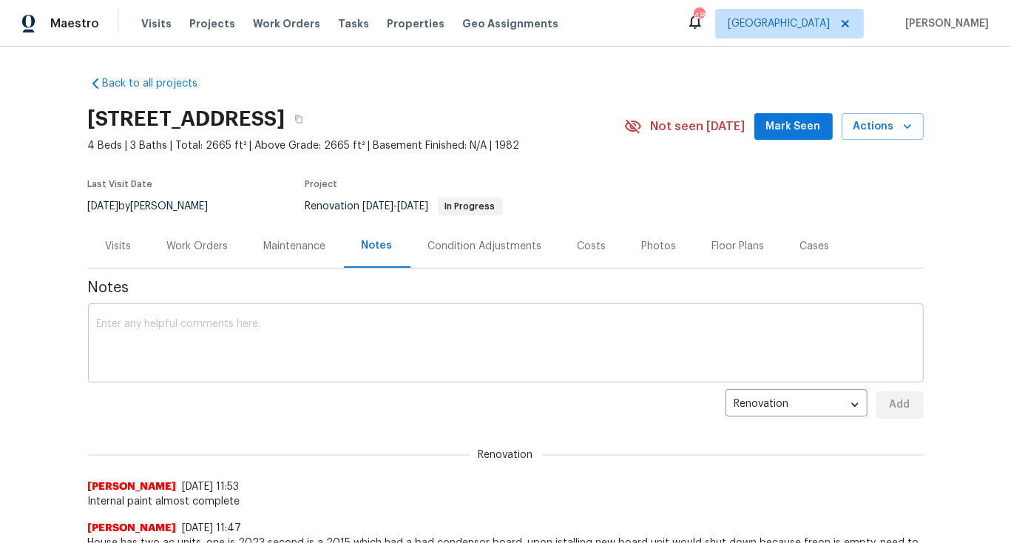
click at [417, 319] on textarea at bounding box center [506, 345] width 818 height 52
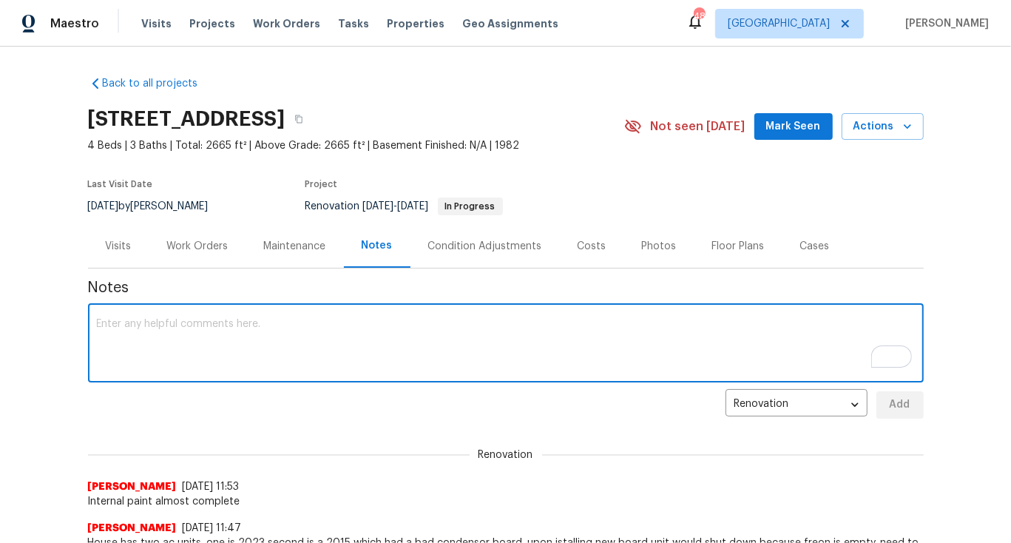
paste textarea "scheduled to be tarped on Weds, weather permitting"
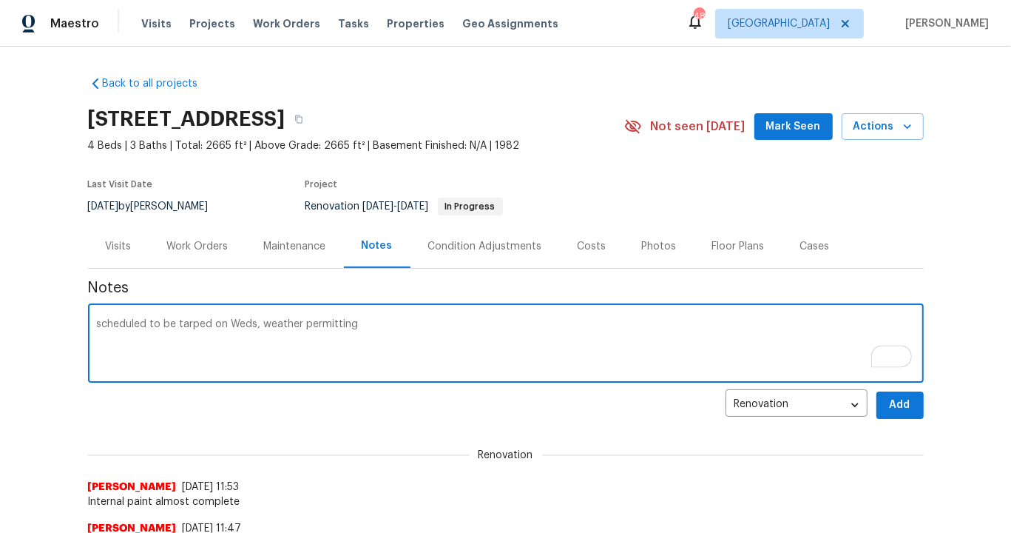
type textarea "scheduled to be tarped on Weds, weather permitting"
click at [900, 411] on span "Add" at bounding box center [901, 405] width 24 height 18
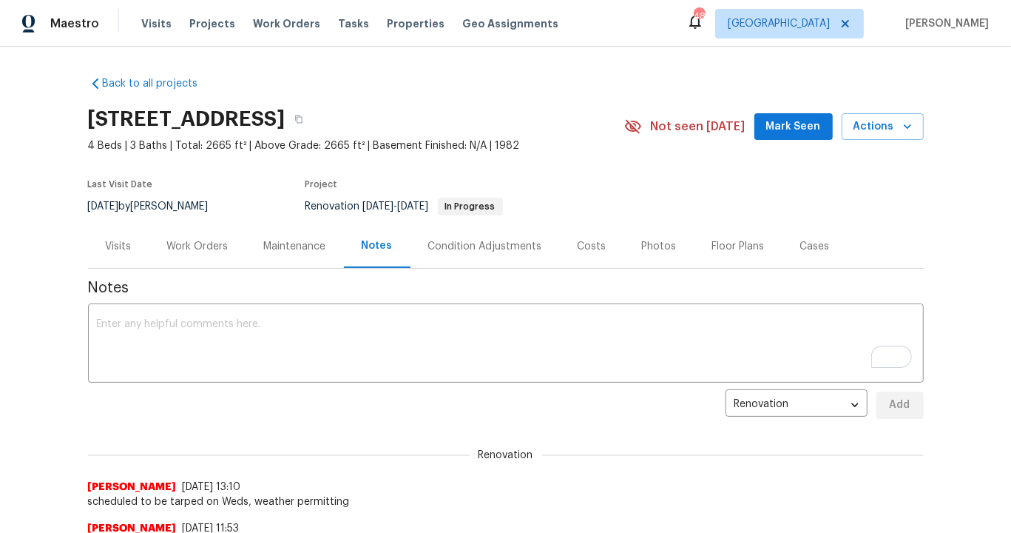
click at [201, 252] on div "Work Orders" at bounding box center [197, 246] width 61 height 15
